Goal: Transaction & Acquisition: Purchase product/service

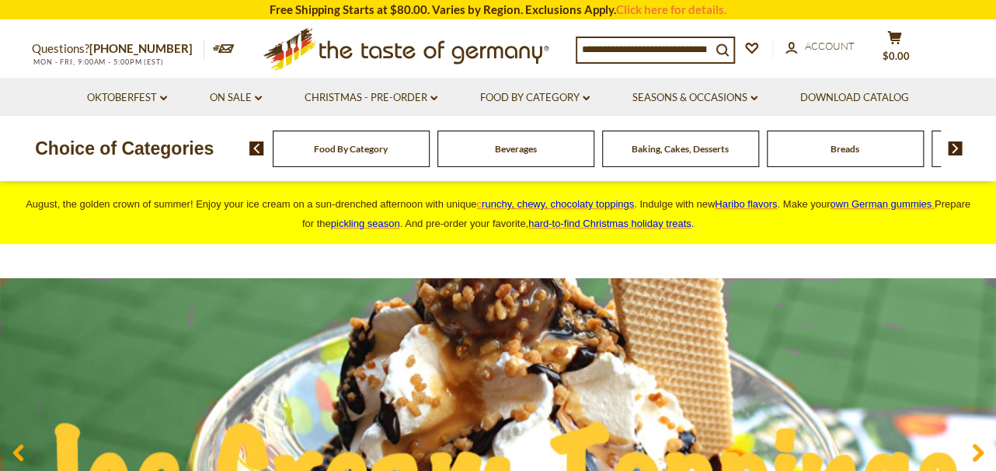
click at [263, 101] on li "On Sale dropdown_arrow All On Sale Best By Deals" at bounding box center [235, 97] width 92 height 38
click at [259, 96] on link "On Sale dropdown_arrow" at bounding box center [236, 97] width 52 height 17
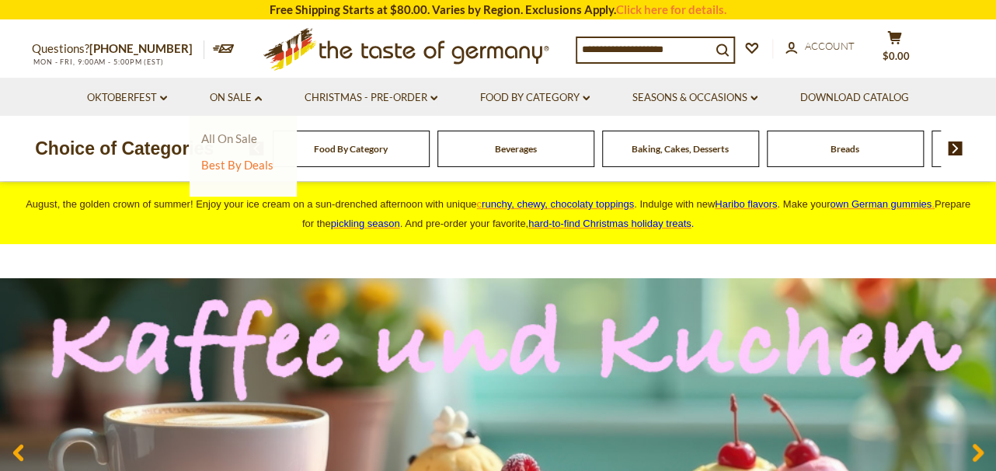
click at [248, 134] on link "All On Sale" at bounding box center [229, 138] width 56 height 14
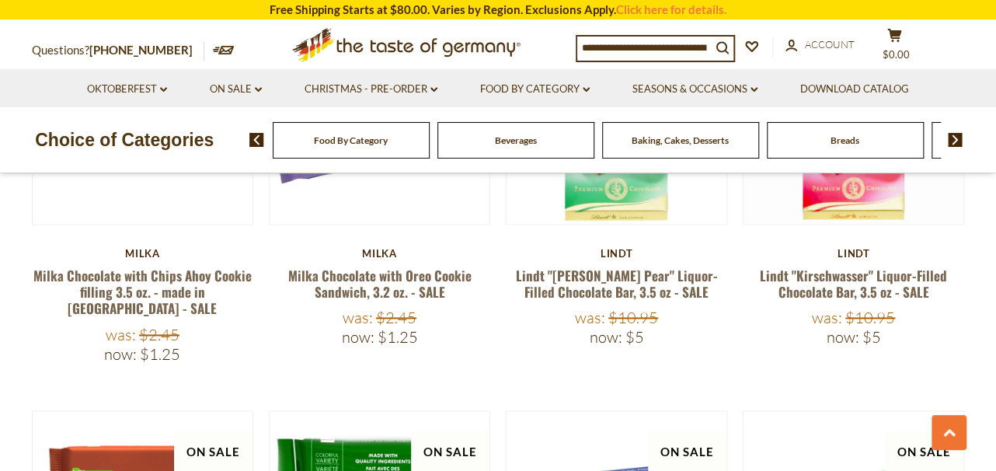
scroll to position [816, 0]
click at [609, 42] on input at bounding box center [644, 47] width 134 height 22
click at [666, 57] on input at bounding box center [644, 47] width 134 height 22
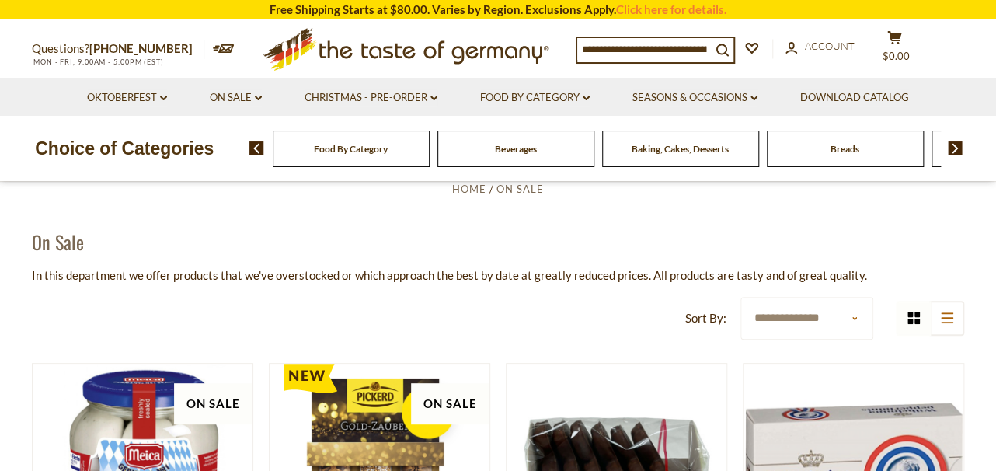
scroll to position [46, 0]
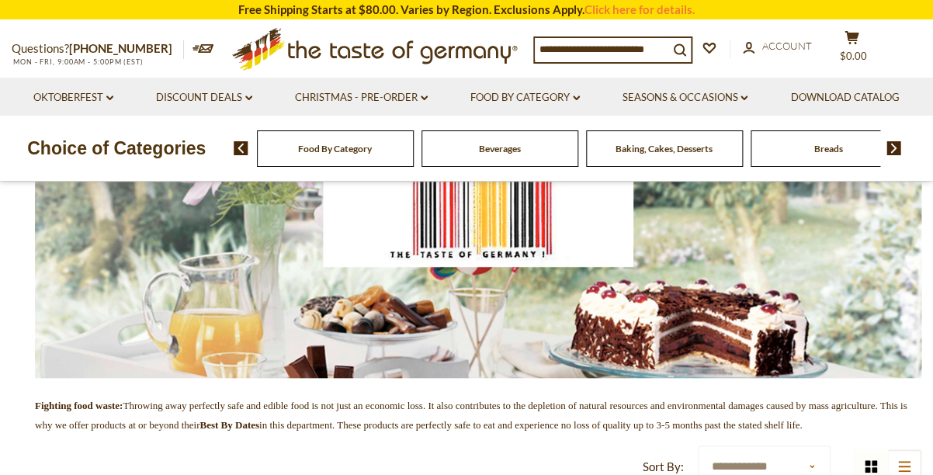
scroll to position [221, 0]
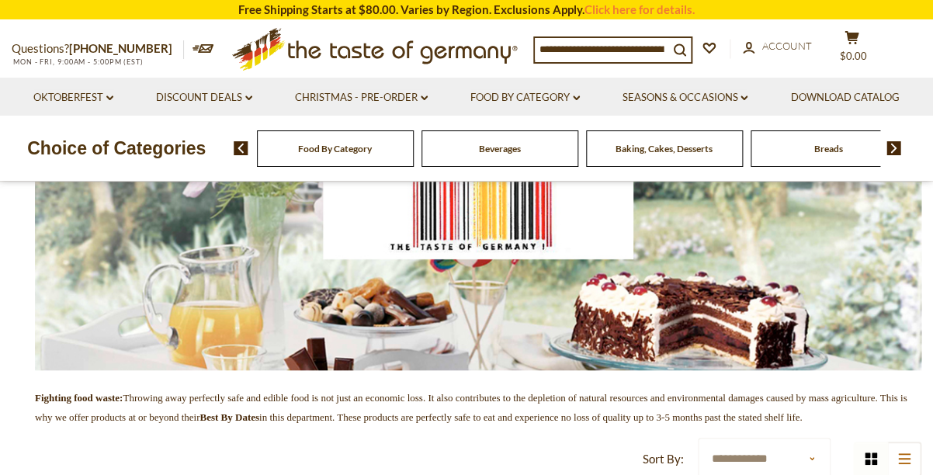
click at [630, 333] on img at bounding box center [478, 259] width 887 height 222
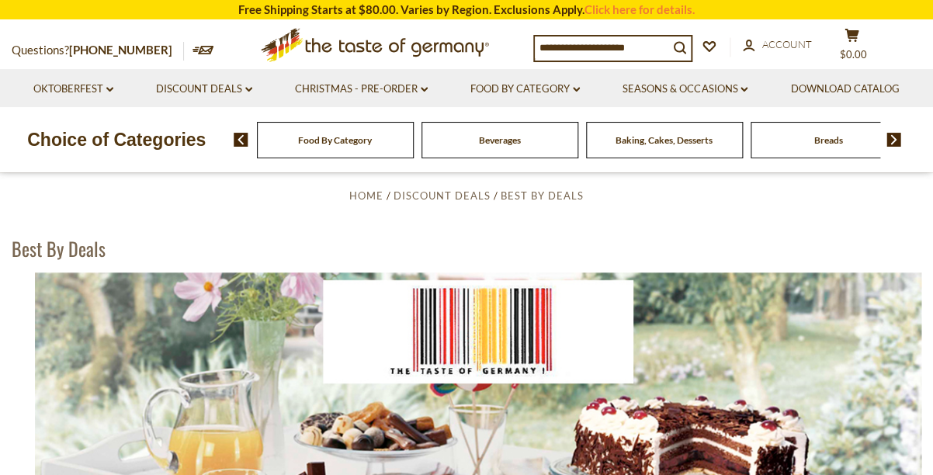
scroll to position [94, 0]
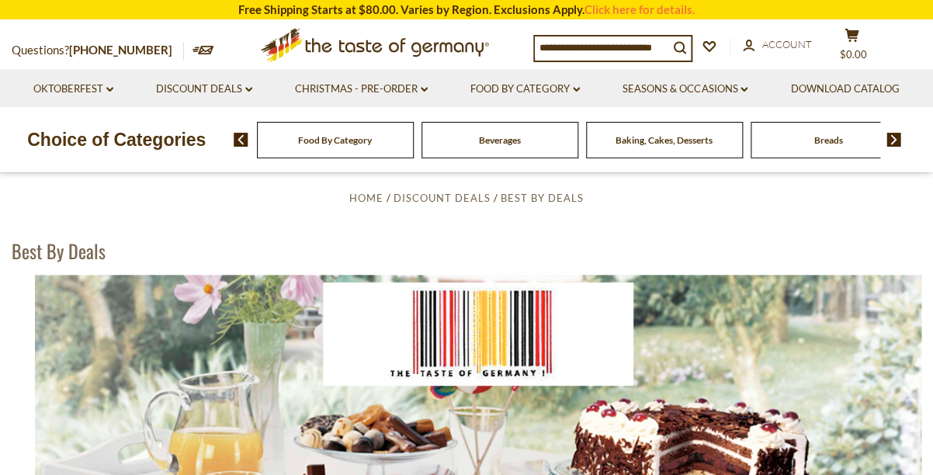
click at [630, 333] on img at bounding box center [478, 386] width 887 height 222
click at [587, 299] on img at bounding box center [478, 386] width 887 height 222
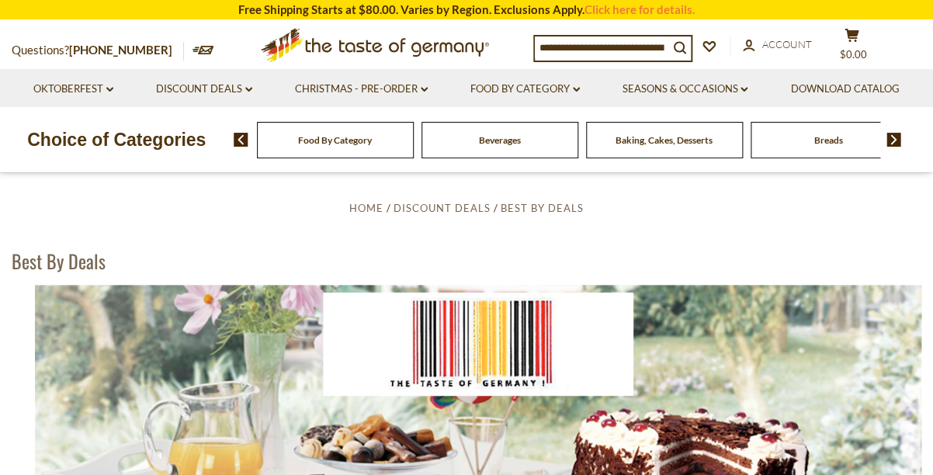
scroll to position [0, 0]
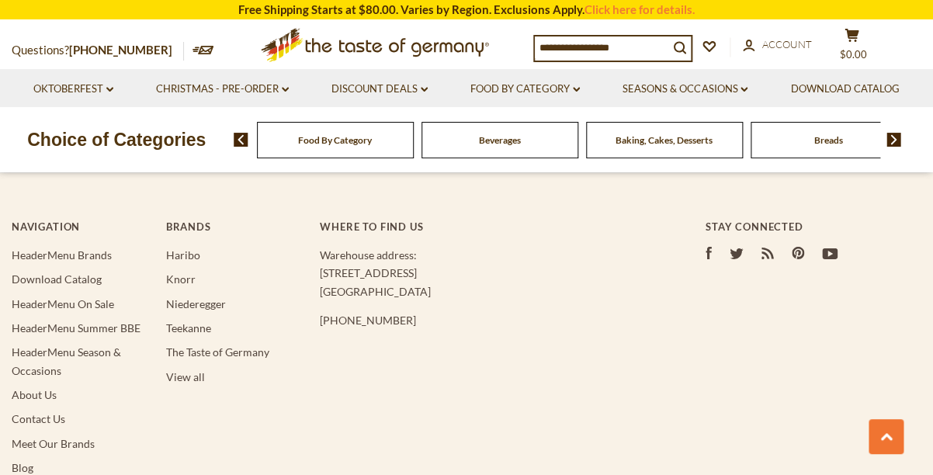
scroll to position [1470, 0]
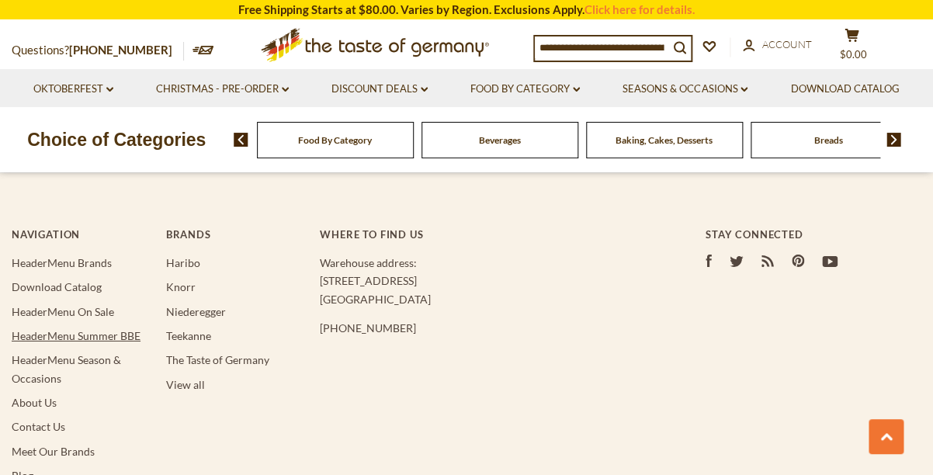
click at [84, 342] on link "HeaderMenu Summer BBE" at bounding box center [76, 335] width 129 height 13
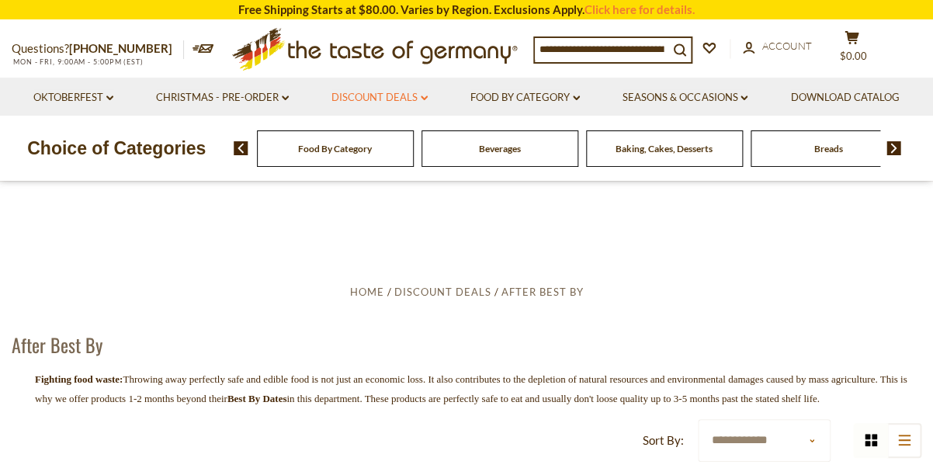
click at [428, 95] on link "Discount Deals dropdown_arrow" at bounding box center [380, 97] width 96 height 17
click at [417, 143] on link "All Discount Deals" at bounding box center [370, 138] width 94 height 14
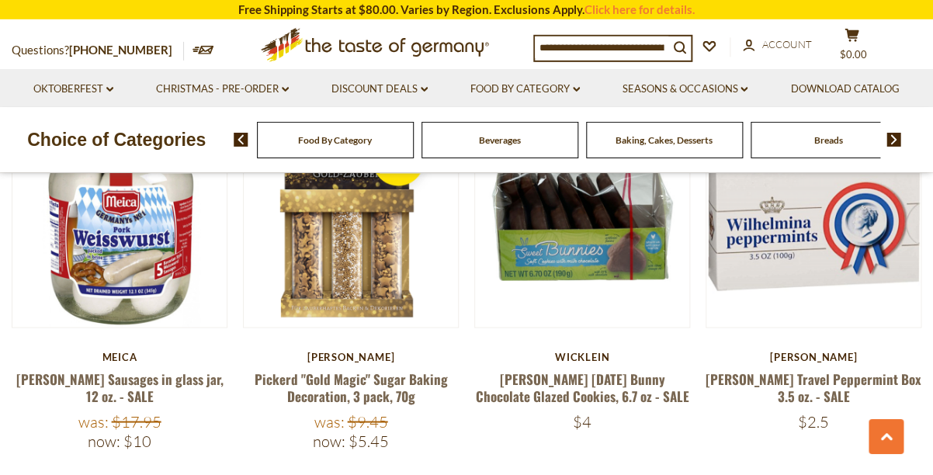
scroll to position [672, 0]
